Goal: Task Accomplishment & Management: Use online tool/utility

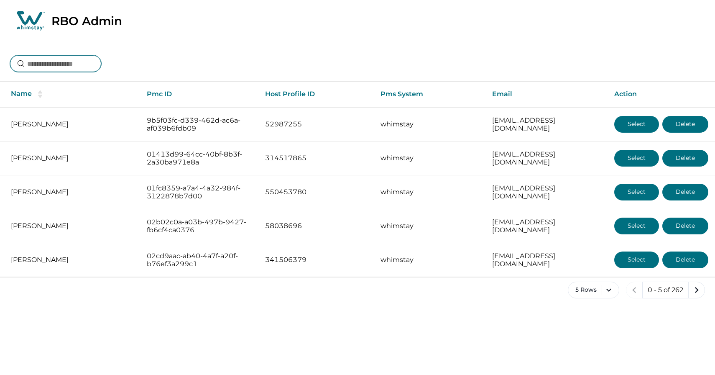
click at [77, 66] on input at bounding box center [55, 63] width 91 height 17
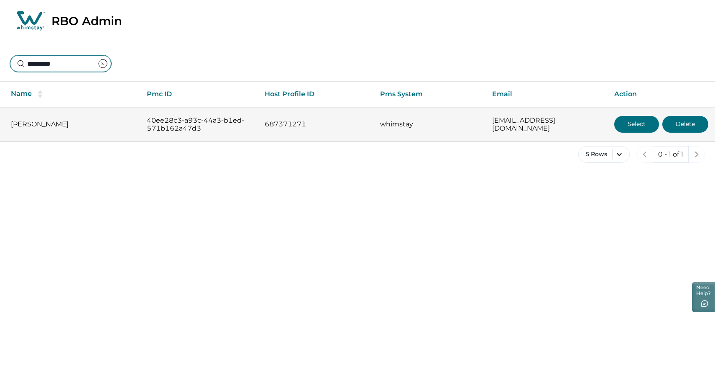
type input "*********"
click at [634, 126] on button "Select" at bounding box center [636, 124] width 45 height 17
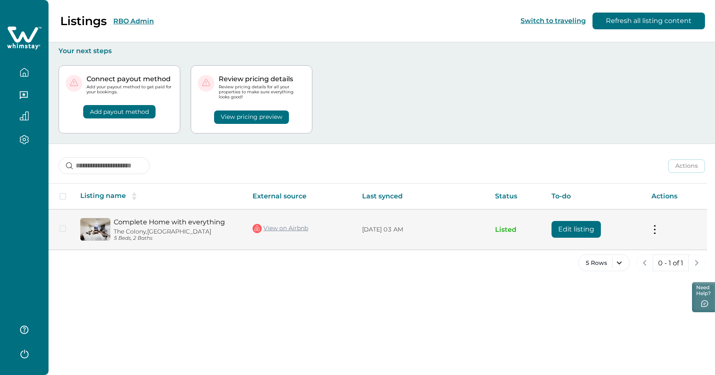
click at [131, 223] on link "Complete Home with everything" at bounding box center [176, 222] width 125 height 8
